Goal: Answer question/provide support

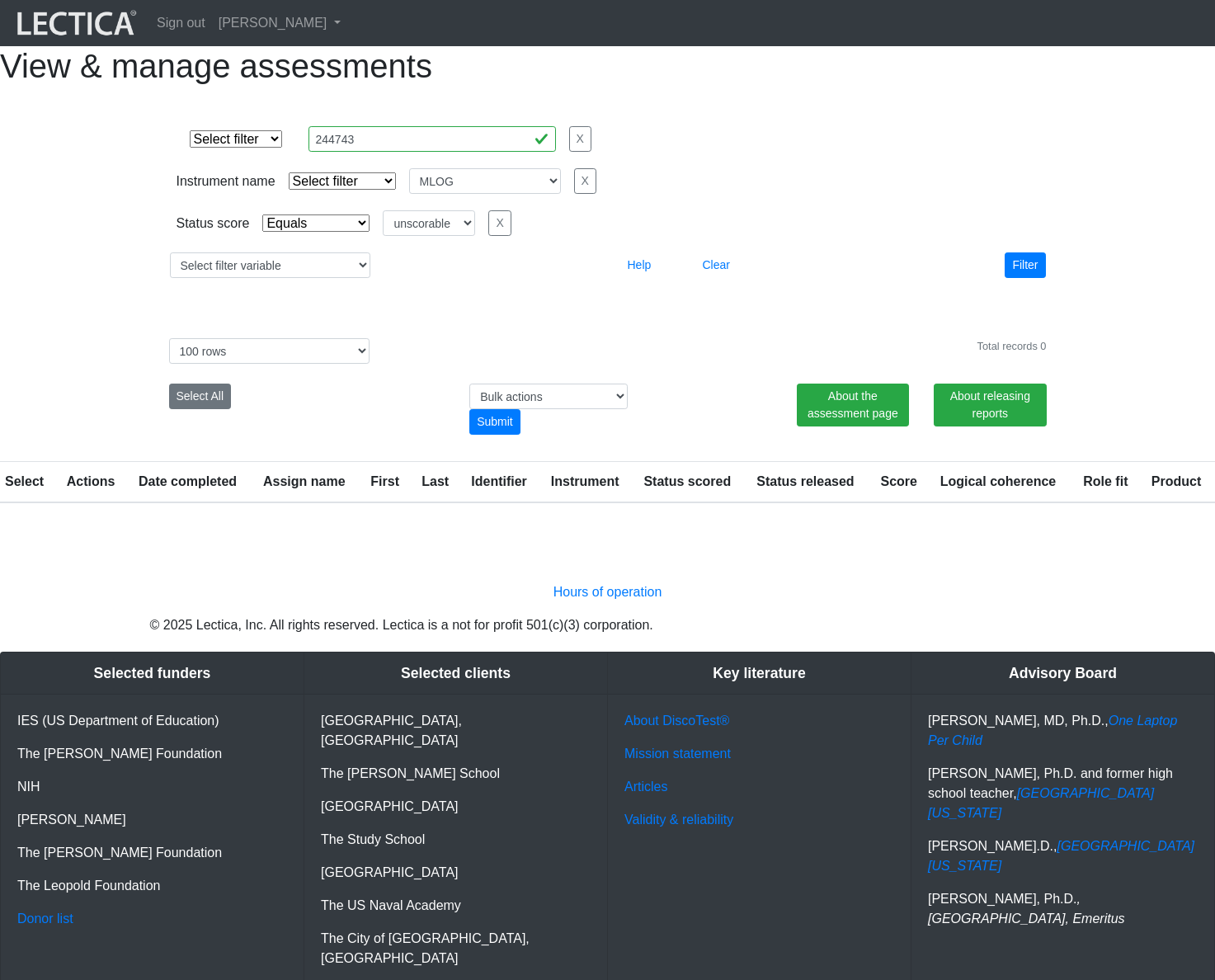
select select
select select "MLOG"
select select "unscorable"
select select "100"
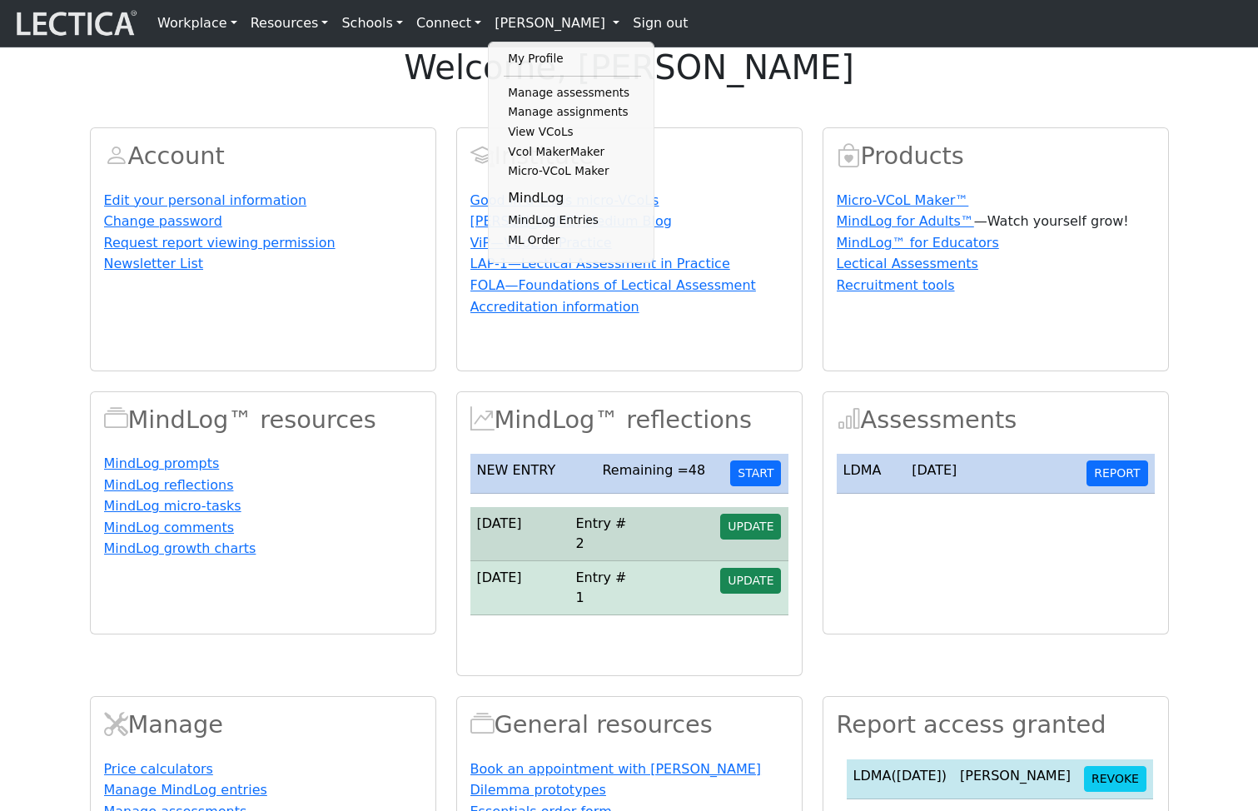
scroll to position [354, 0]
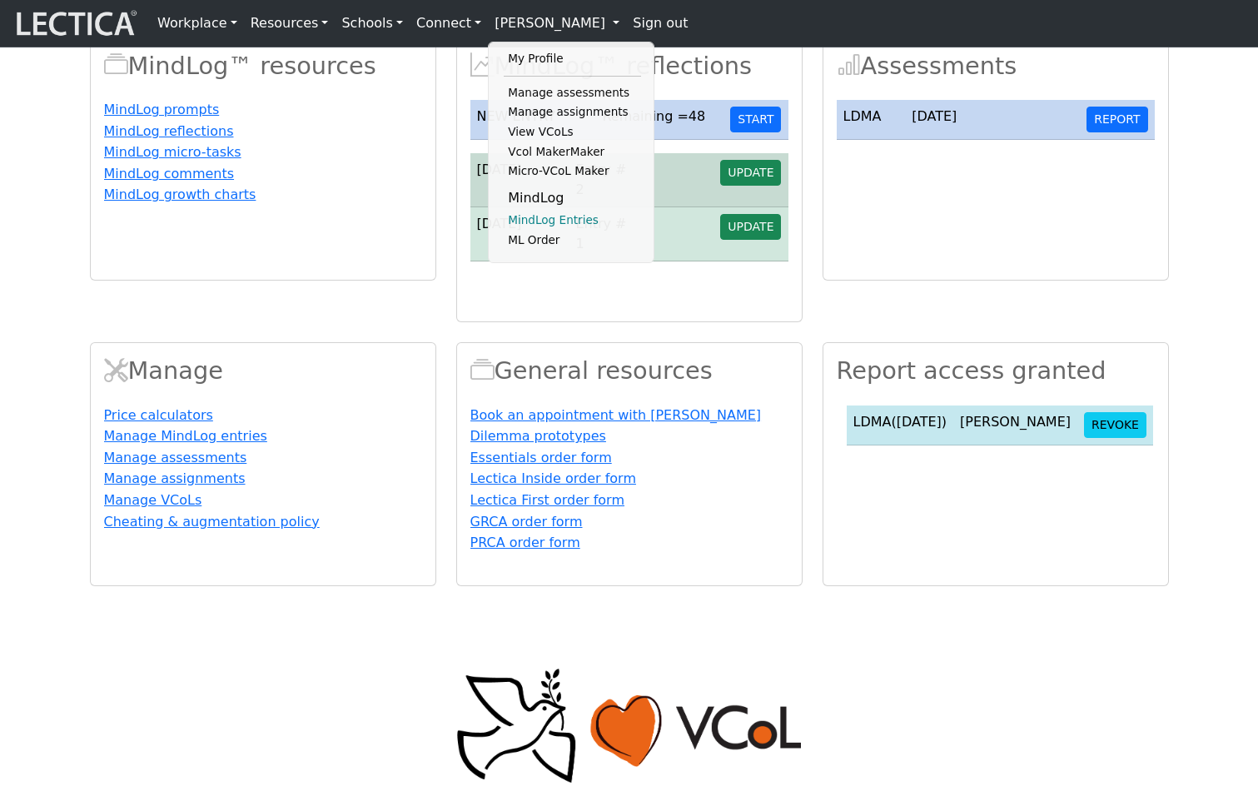
click at [534, 231] on link "MindLog Entries" at bounding box center [572, 221] width 137 height 20
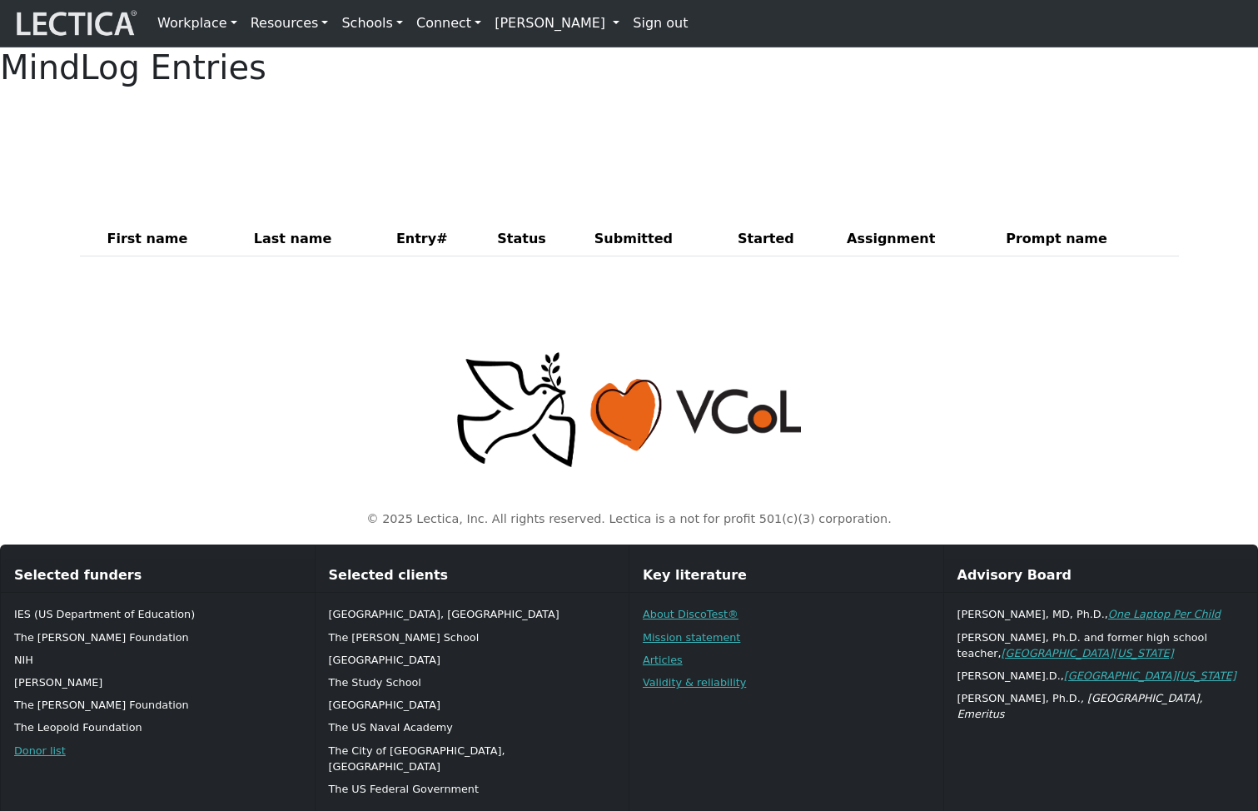
drag, startPoint x: 0, startPoint y: 0, endPoint x: 553, endPoint y: 21, distance: 553.1
click at [553, 21] on link "[PERSON_NAME]" at bounding box center [557, 23] width 138 height 33
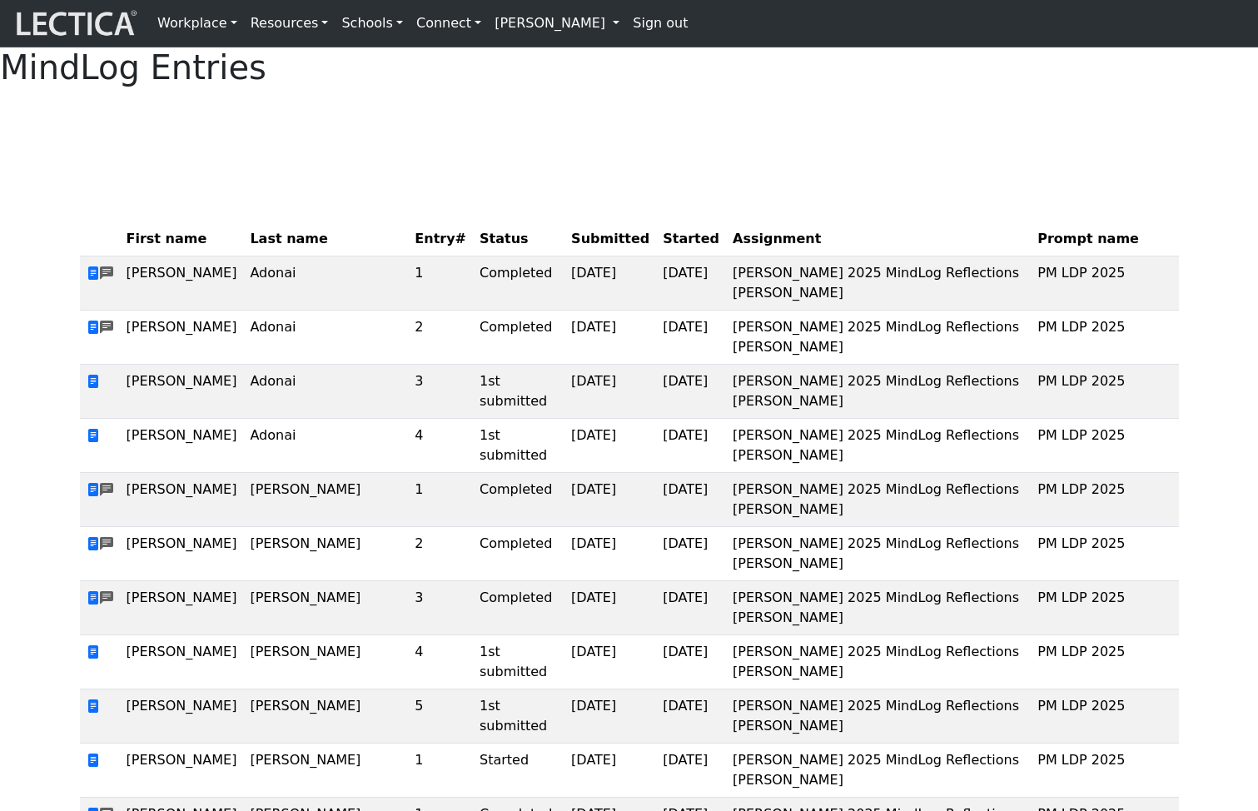
click at [542, 24] on link "[PERSON_NAME]" at bounding box center [557, 23] width 138 height 33
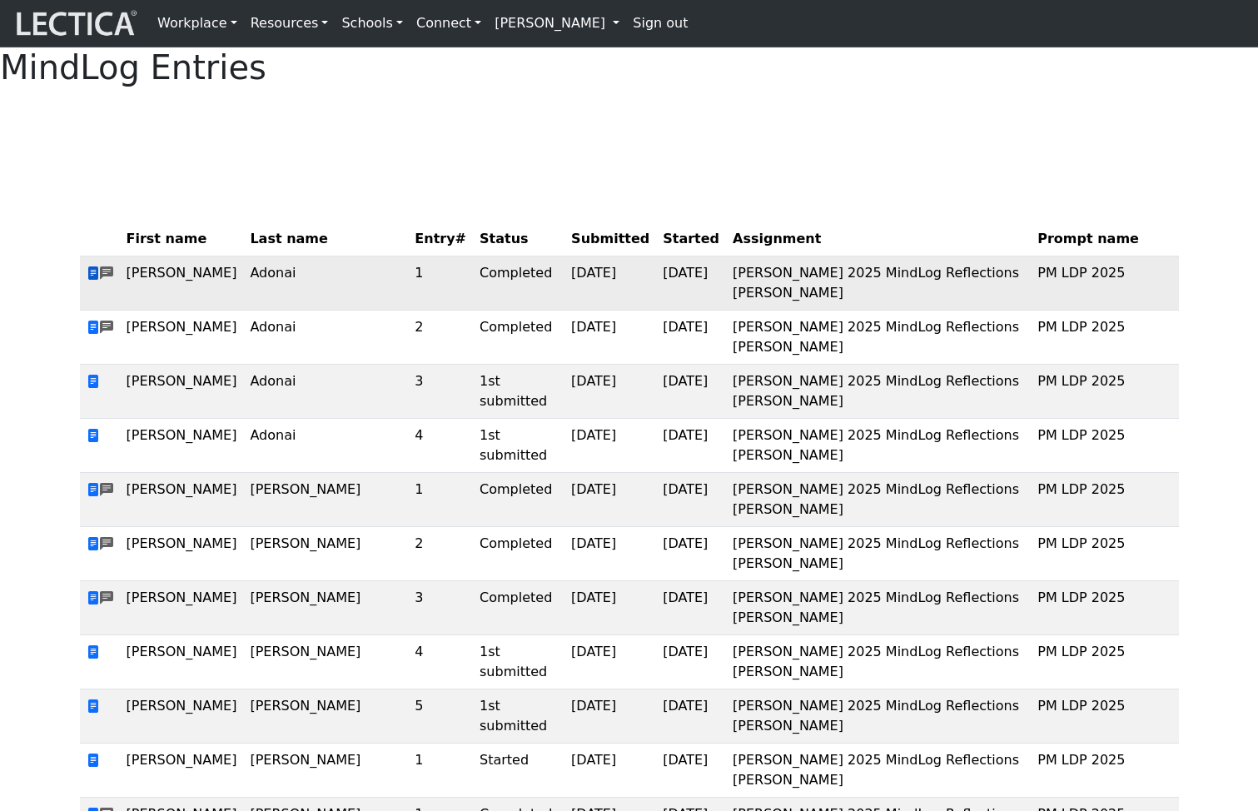
click at [92, 281] on span at bounding box center [93, 274] width 13 height 16
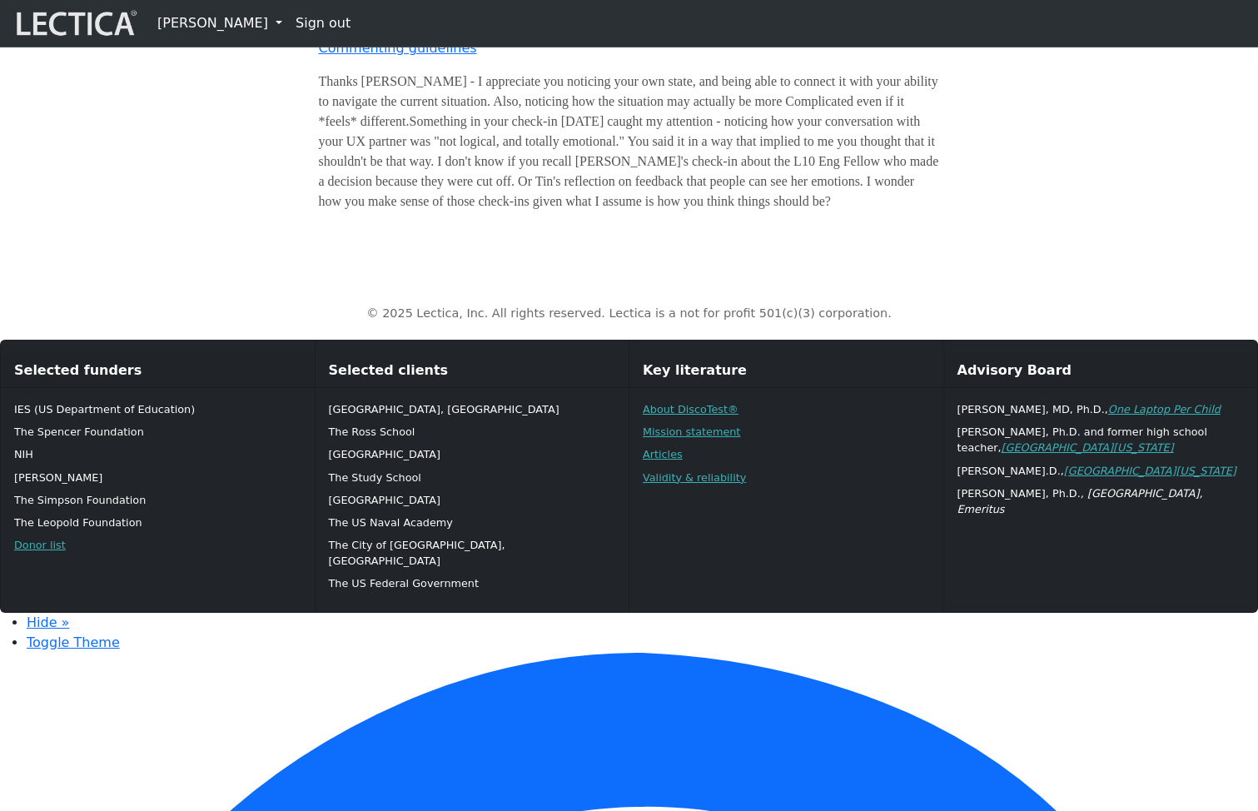
scroll to position [1210, 0]
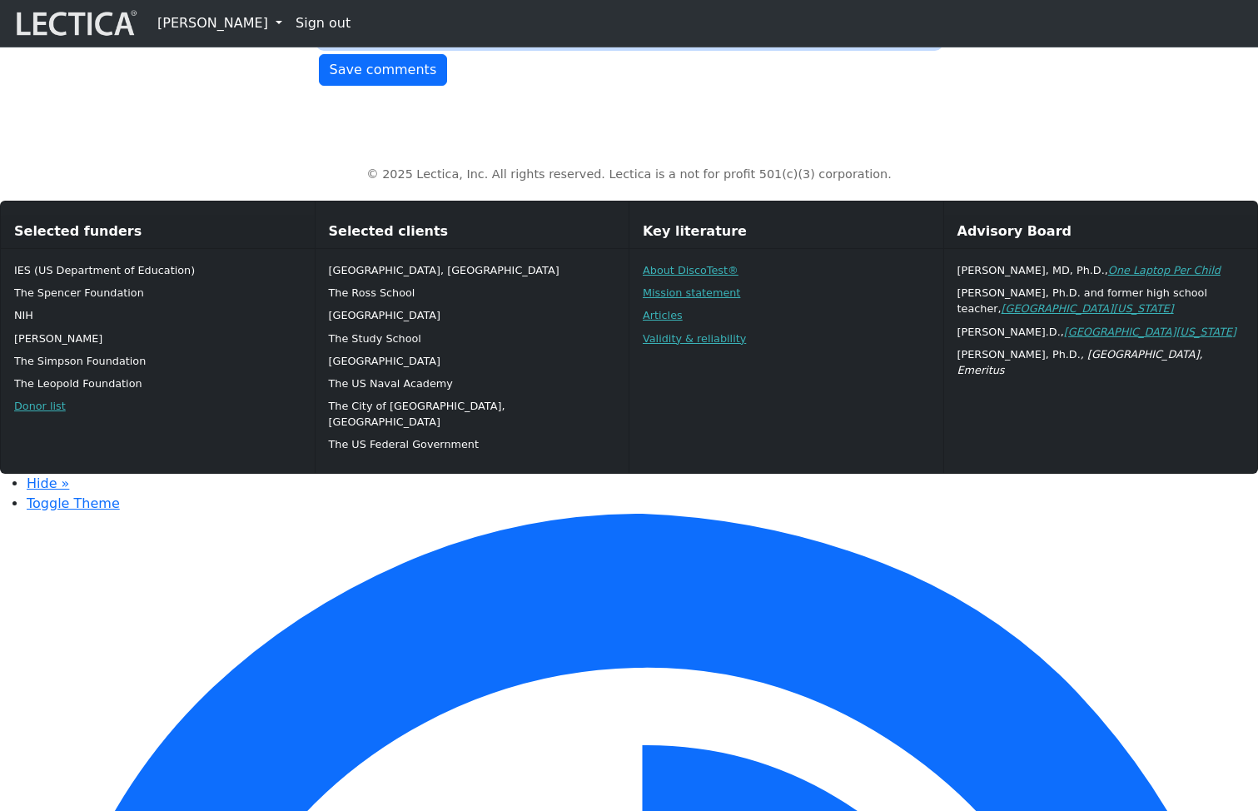
type textarea "Thanks Daniel - I appreciate you noticing your own state, and being able to con…"
click at [378, 86] on button "Save comments" at bounding box center [383, 70] width 129 height 32
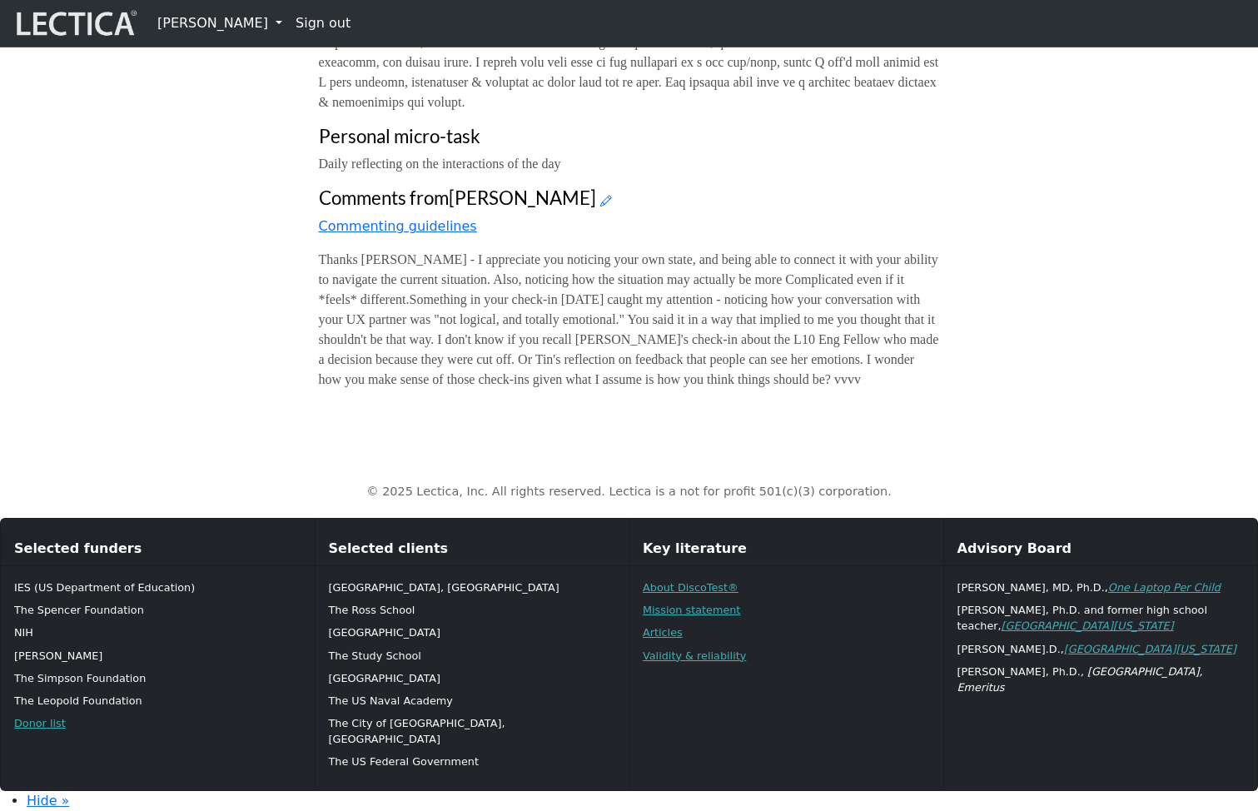
scroll to position [1234, 0]
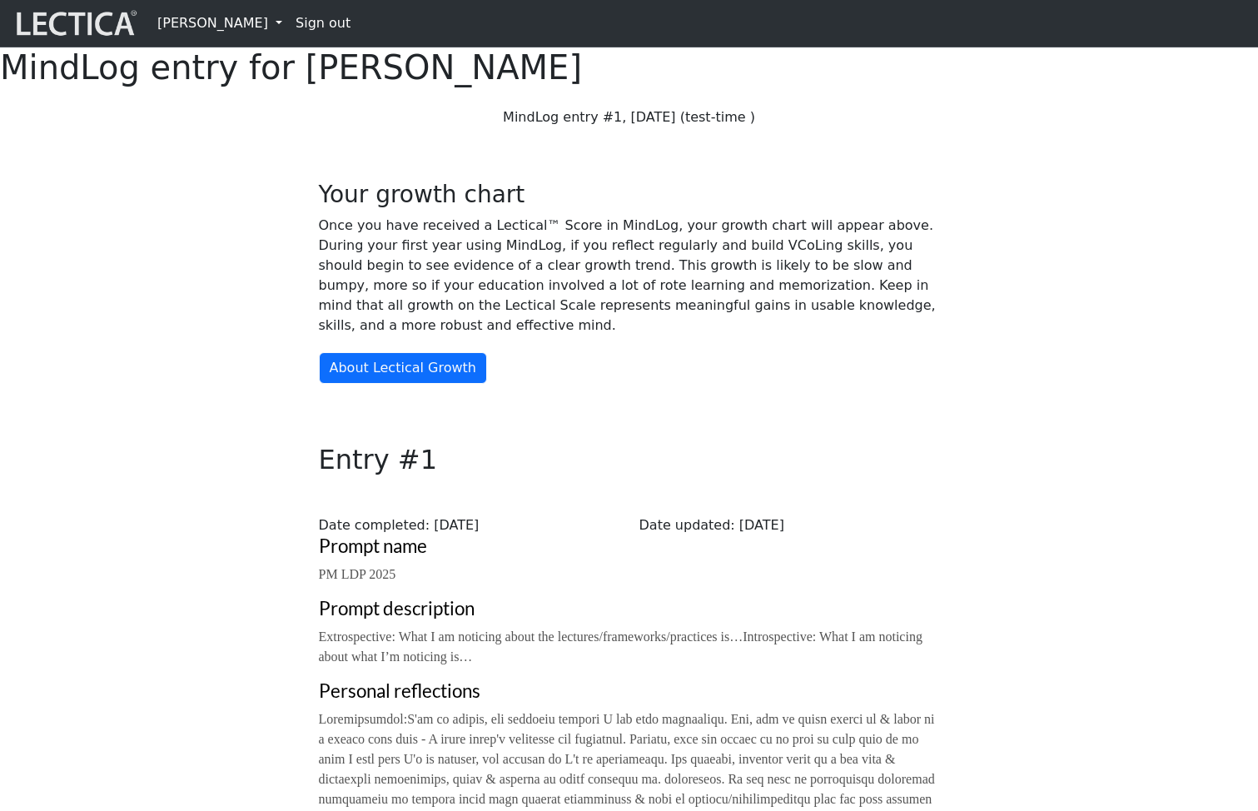
scroll to position [1210, 0]
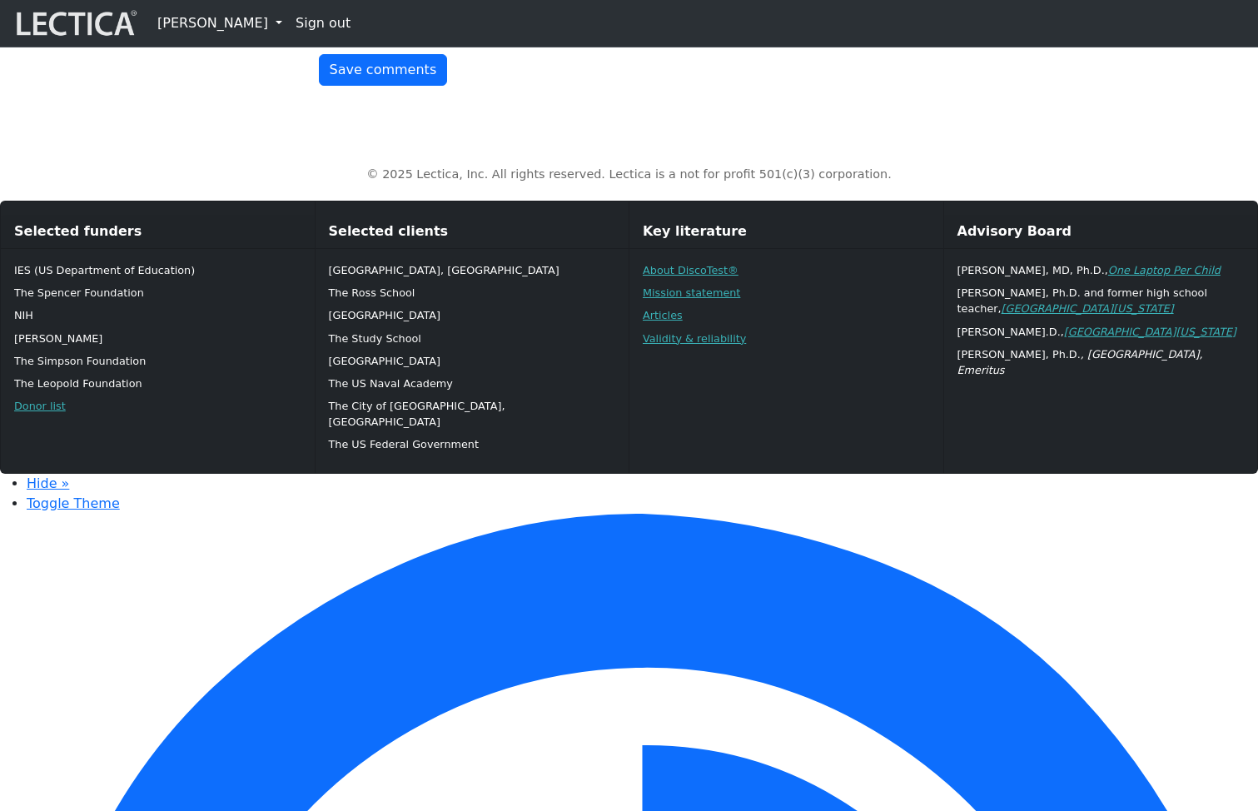
scroll to position [1220, 0]
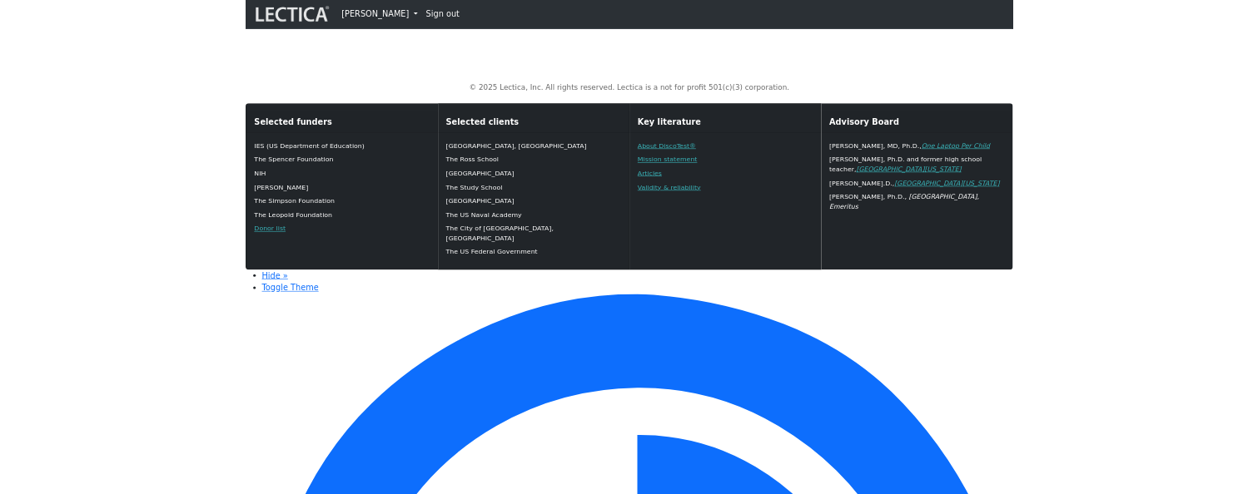
scroll to position [1210, 0]
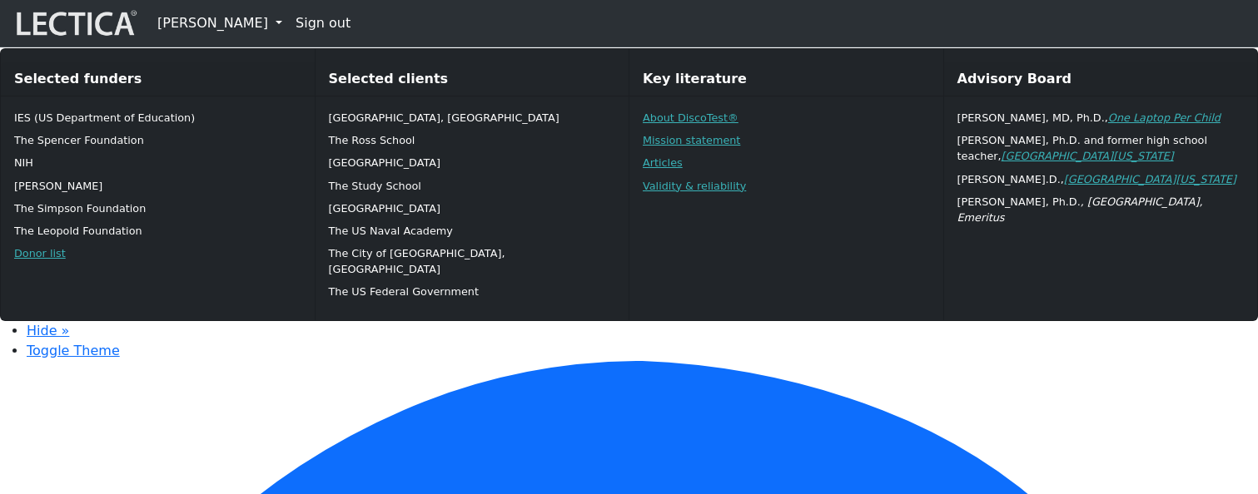
scroll to position [1418, 0]
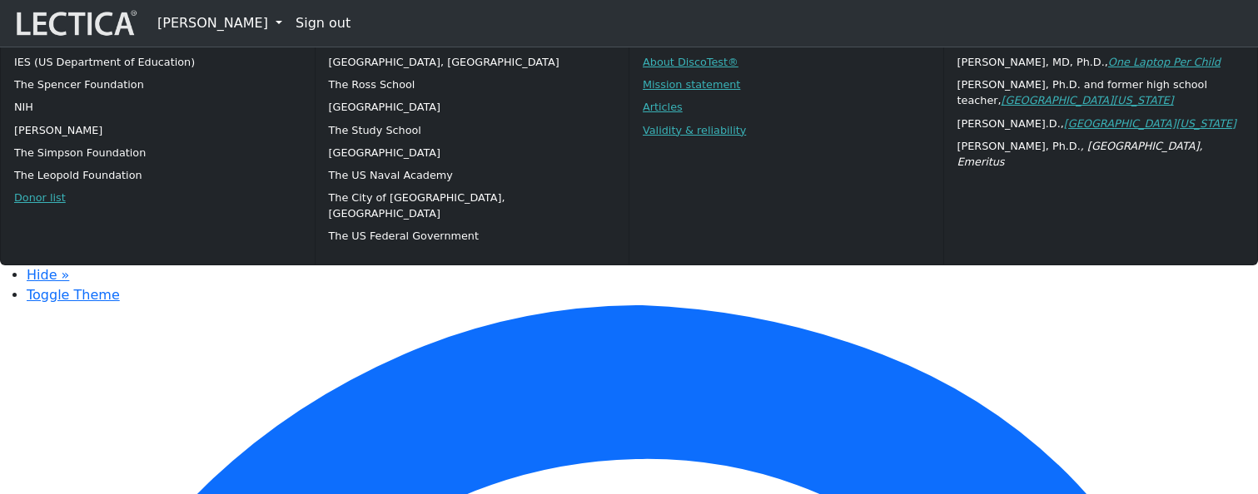
type textarea "Thanks [PERSON_NAME] - I appreciate you noticing your own state, and being able…"
